Goal: Check status: Check status

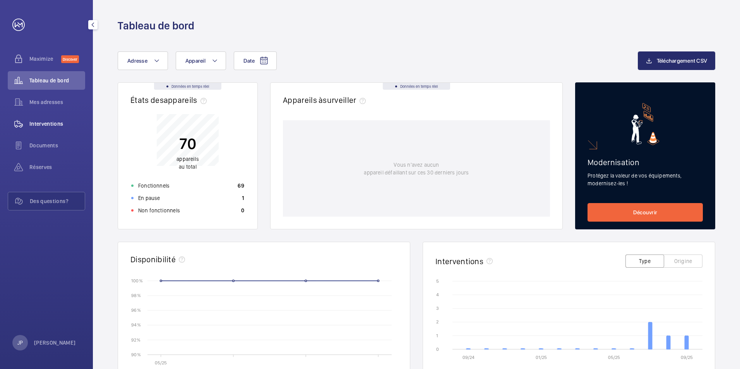
click at [41, 126] on span "Interventions" at bounding box center [57, 124] width 56 height 8
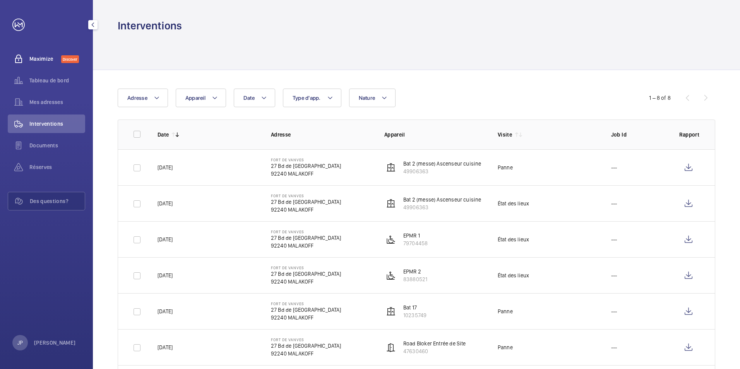
click at [41, 60] on span "Maximize" at bounding box center [45, 59] width 32 height 8
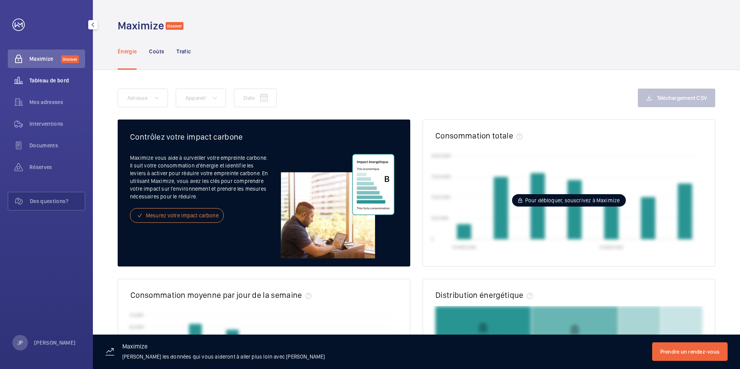
click at [34, 80] on span "Tableau de bord" at bounding box center [57, 81] width 56 height 8
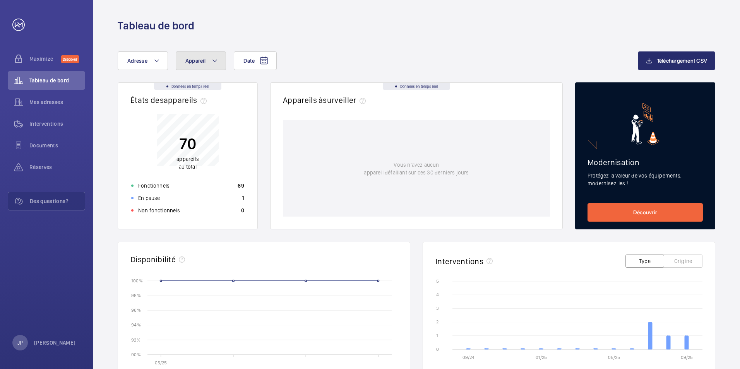
click at [217, 64] on mat-icon at bounding box center [215, 60] width 6 height 9
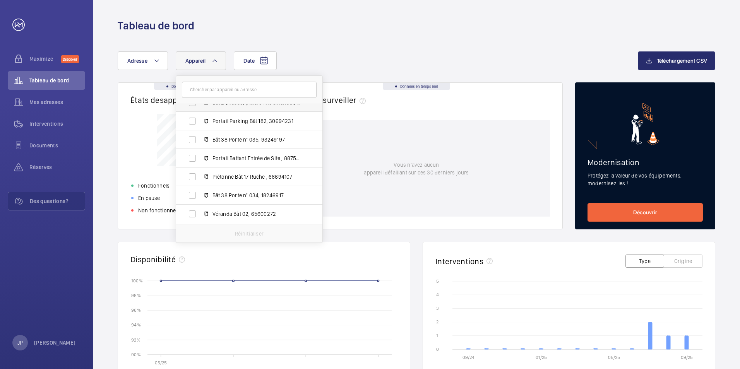
scroll to position [310, 0]
click at [192, 176] on label "Véranda Bât 02, 65600272" at bounding box center [243, 175] width 134 height 19
click at [192, 176] on input "Véranda Bât 02, 65600272" at bounding box center [192, 175] width 15 height 15
checkbox input "true"
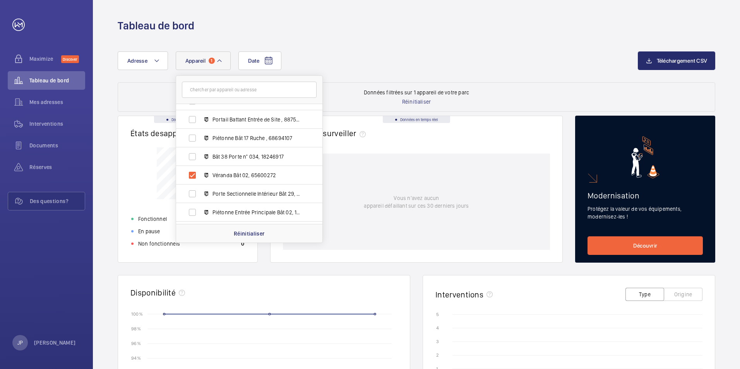
click at [392, 58] on div "Date Adresse Appareil 1 [GEOGRAPHIC_DATA] - 27 Bd de [GEOGRAPHIC_DATA] MALAKOFF…" at bounding box center [378, 60] width 520 height 19
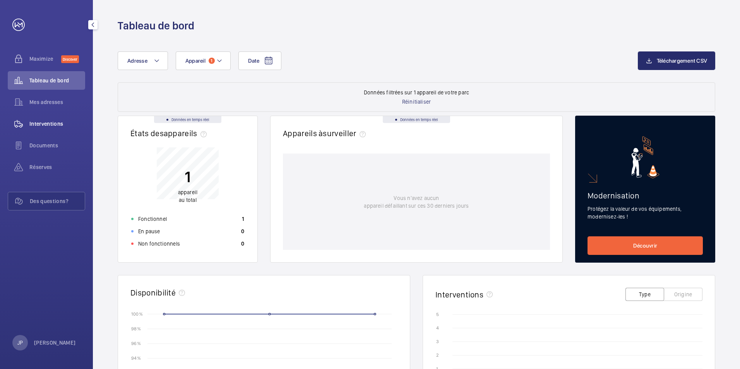
click at [30, 123] on span "Interventions" at bounding box center [57, 124] width 56 height 8
